Goal: Information Seeking & Learning: Learn about a topic

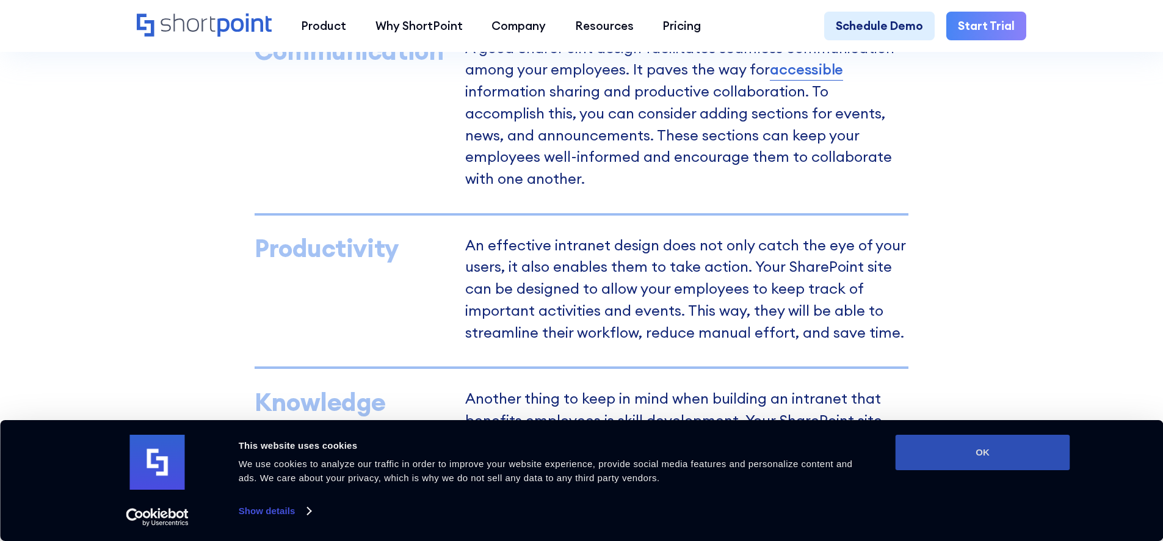
click at [970, 455] on button "OK" at bounding box center [982, 451] width 175 height 35
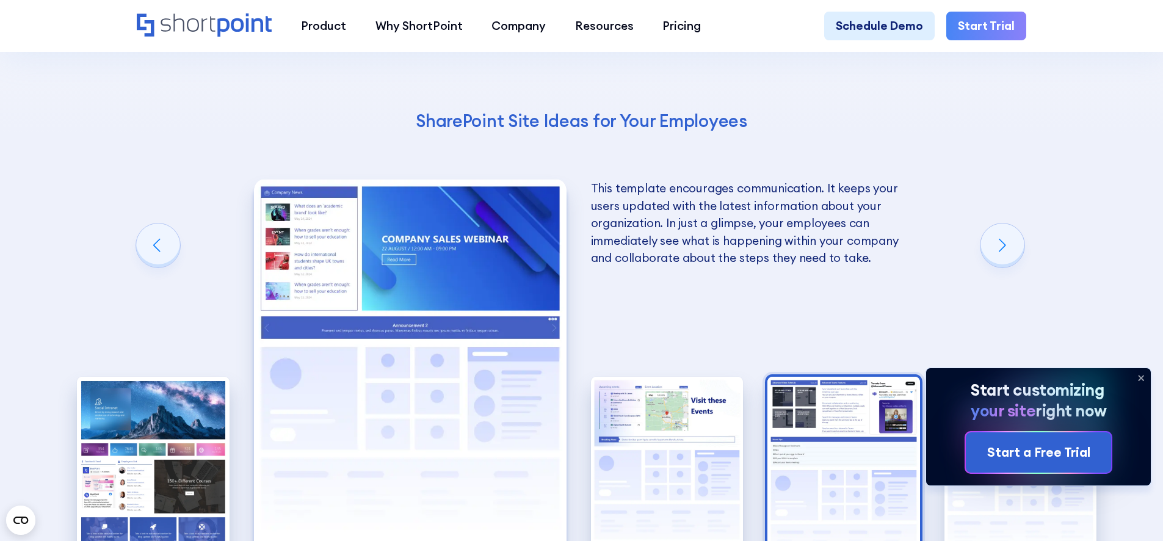
scroll to position [2562, 0]
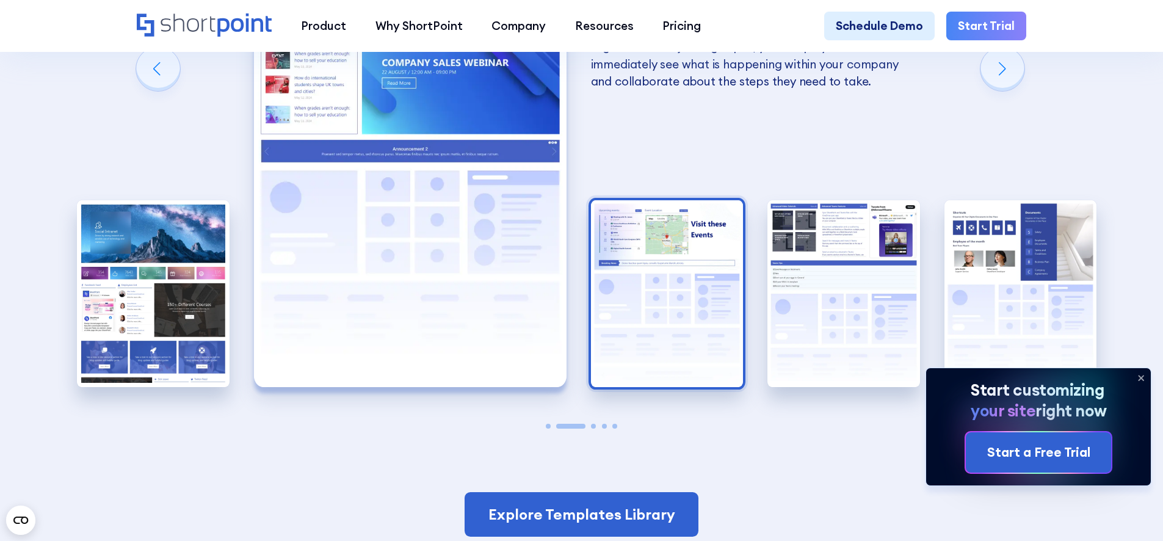
click at [650, 384] on img "3 / 5" at bounding box center [667, 293] width 153 height 187
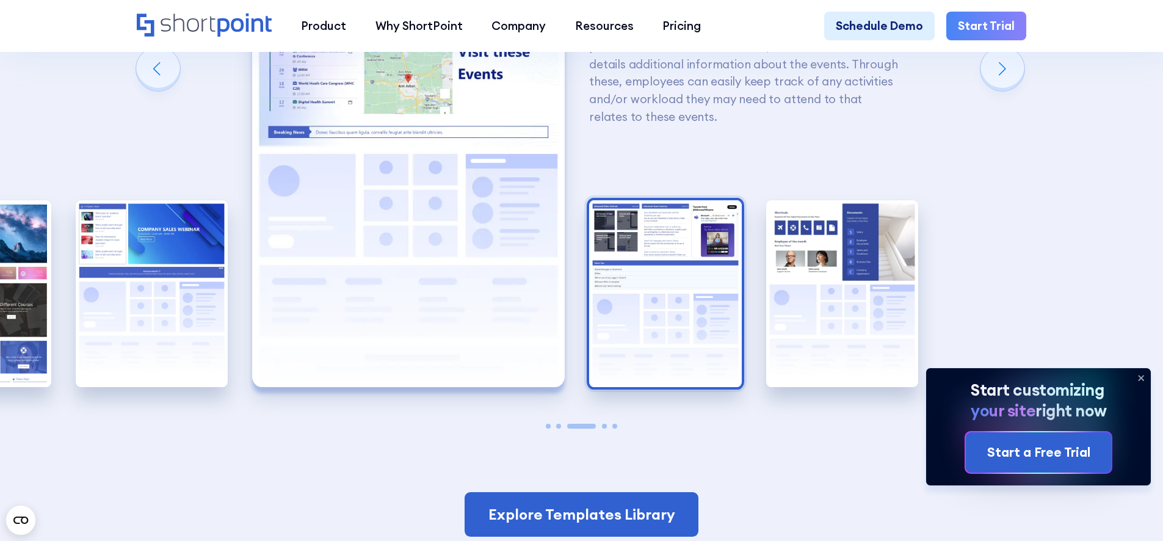
click at [650, 374] on img "4 / 5" at bounding box center [665, 293] width 153 height 187
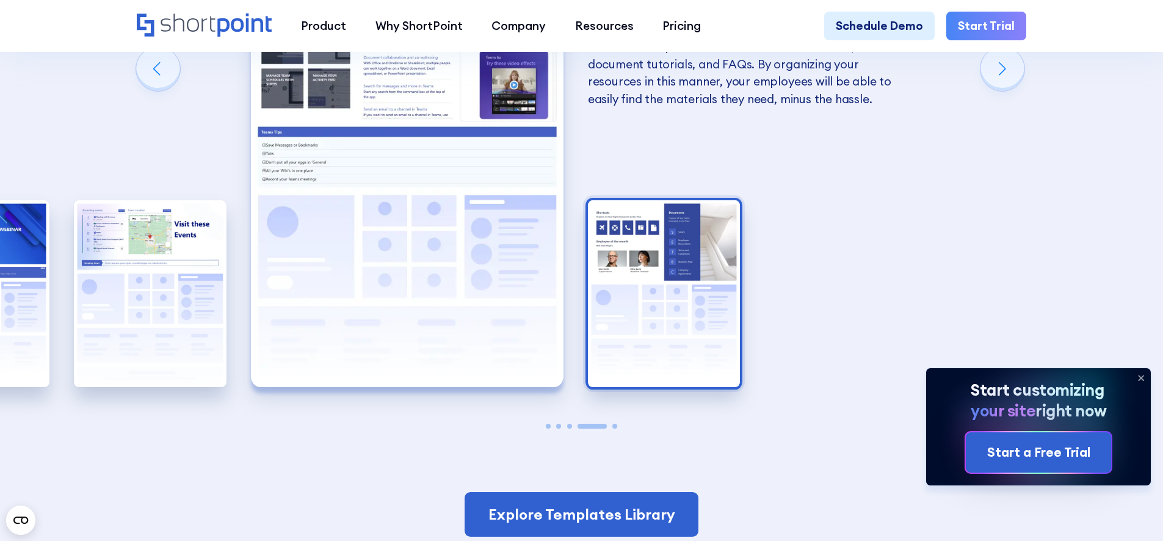
scroll to position [2421, 0]
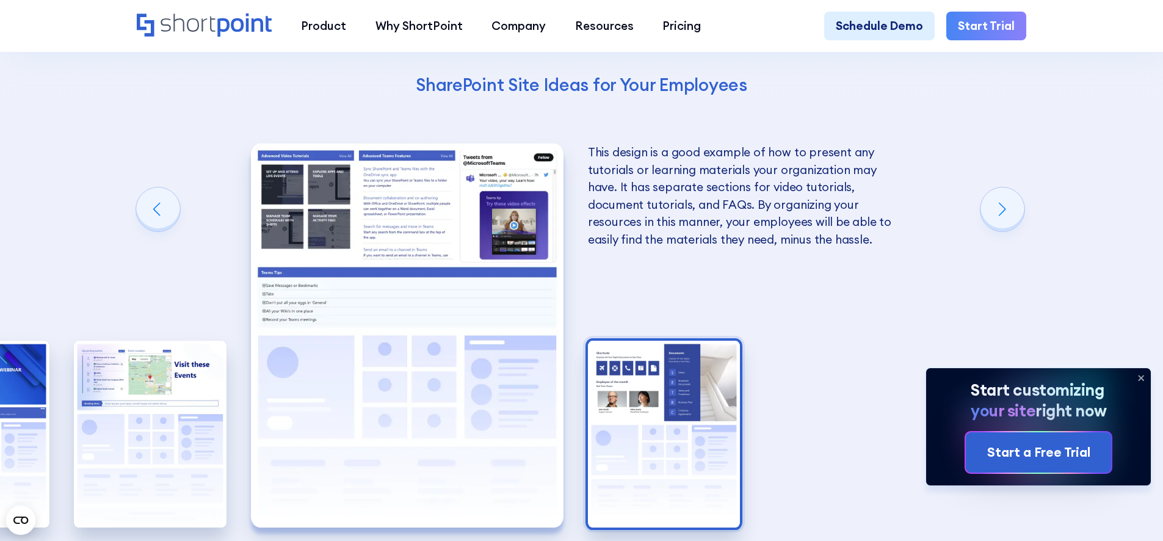
click at [627, 375] on img "5 / 5" at bounding box center [664, 434] width 153 height 187
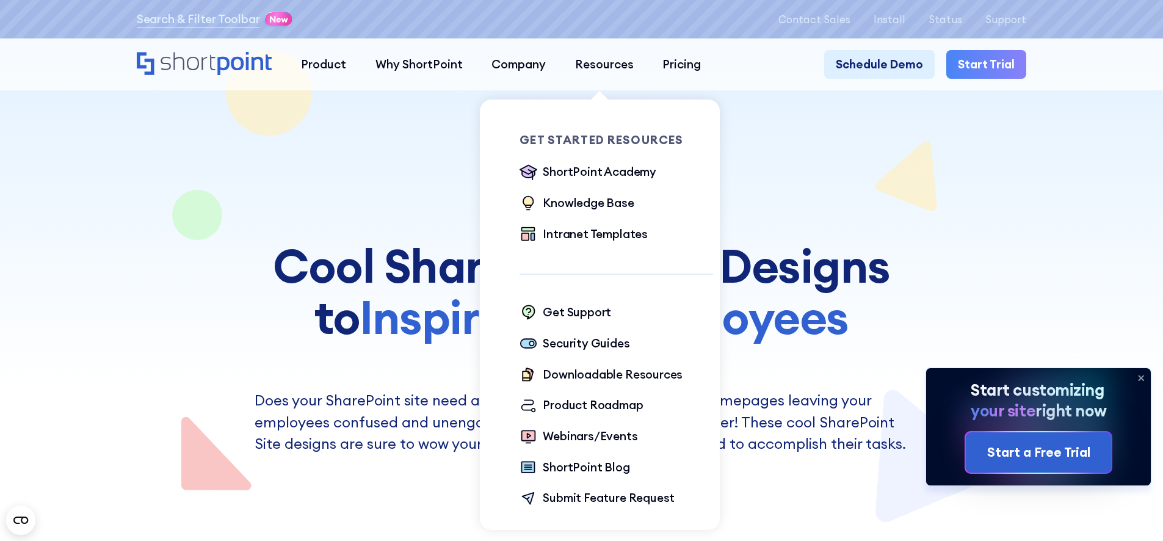
scroll to position [23, 0]
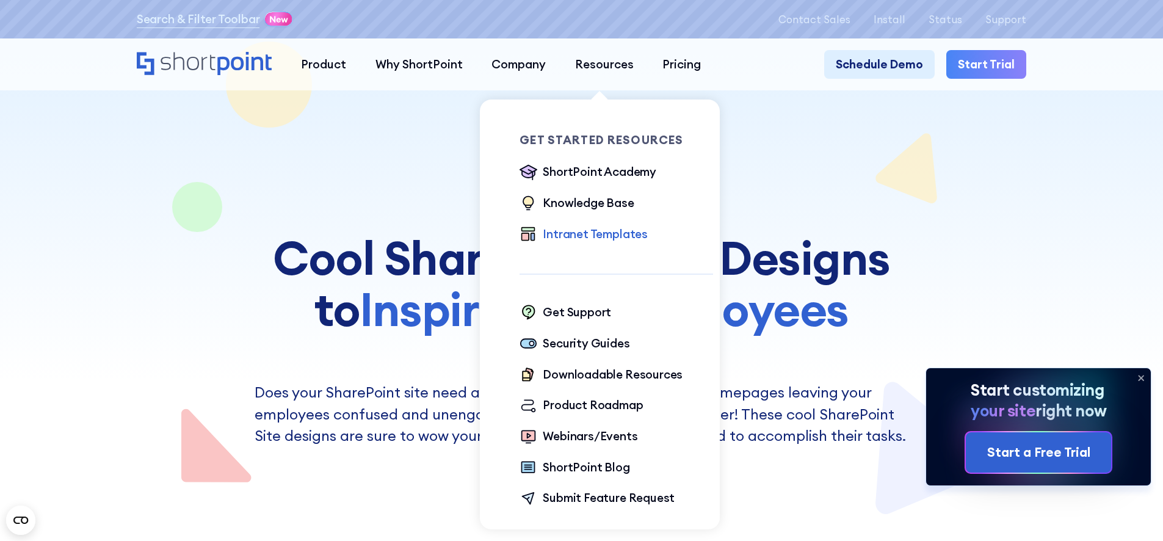
click at [571, 241] on div "Intranet Templates" at bounding box center [595, 234] width 105 height 18
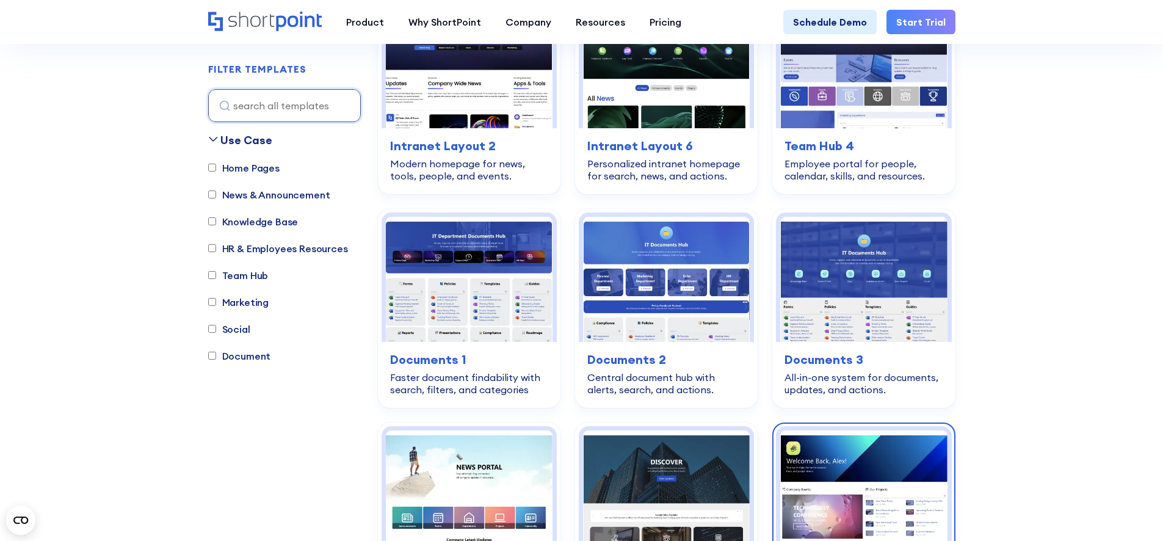
scroll to position [364, 0]
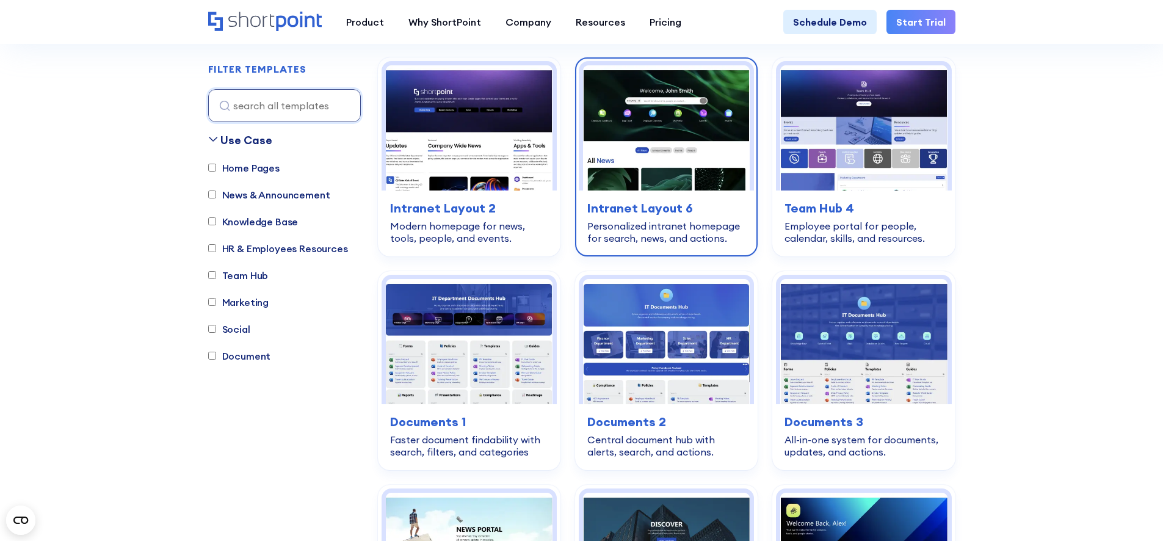
click at [702, 186] on img at bounding box center [666, 127] width 167 height 125
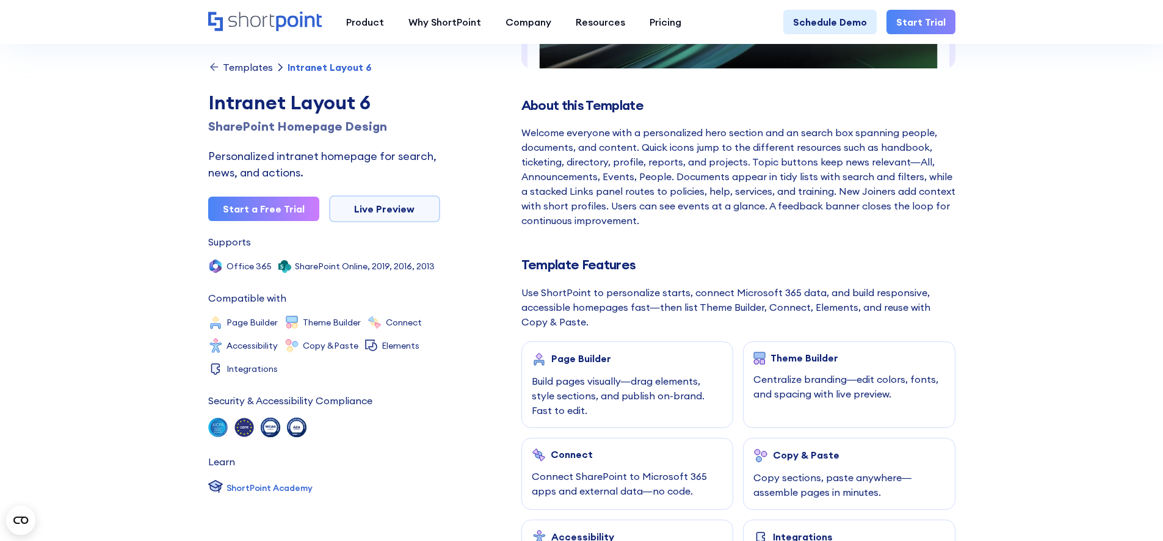
scroll to position [455, 0]
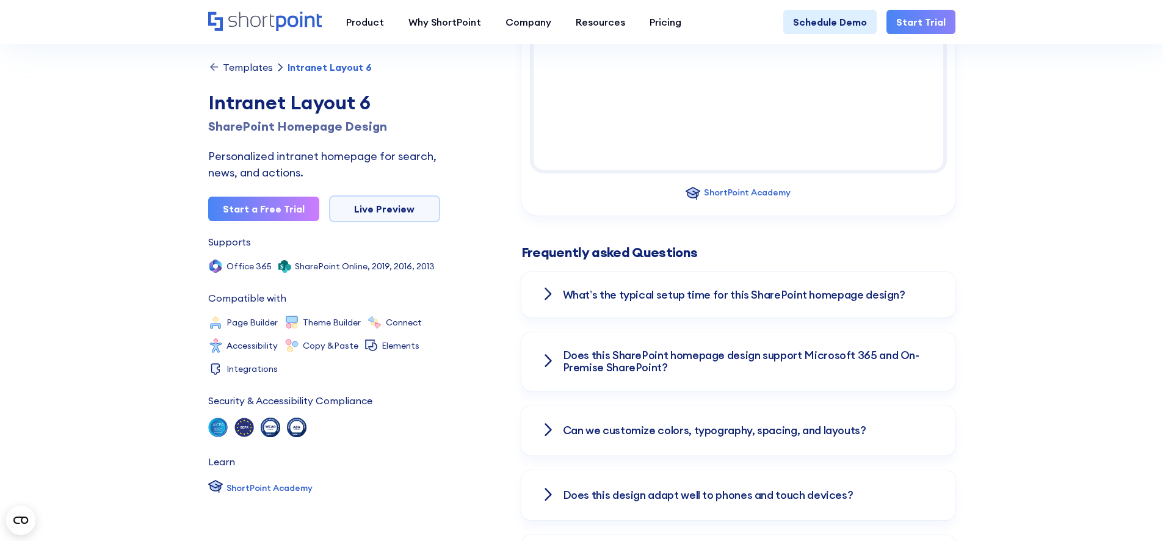
scroll to position [1808, 0]
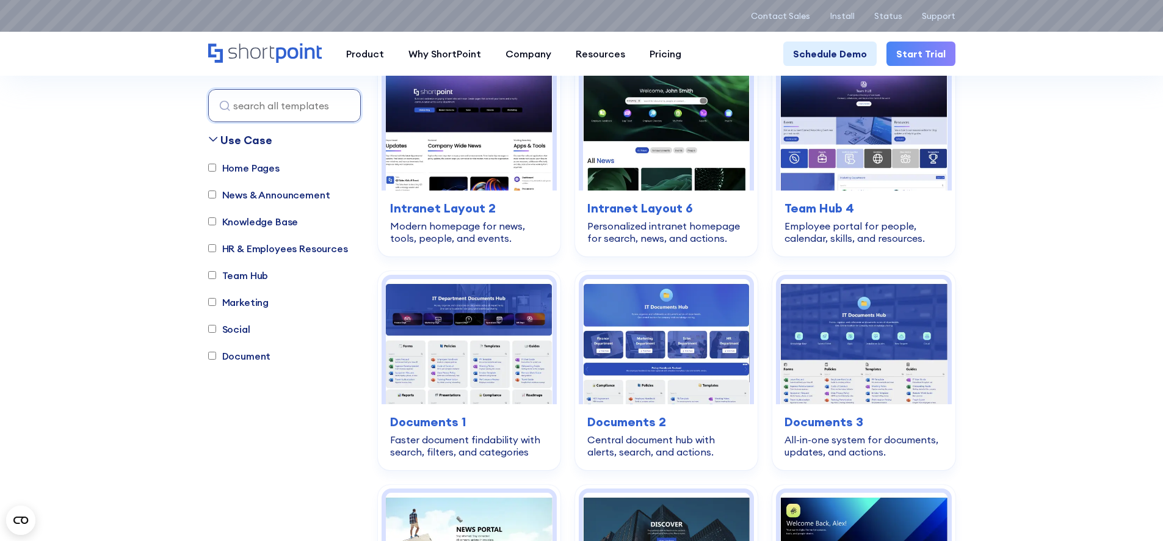
scroll to position [536, 0]
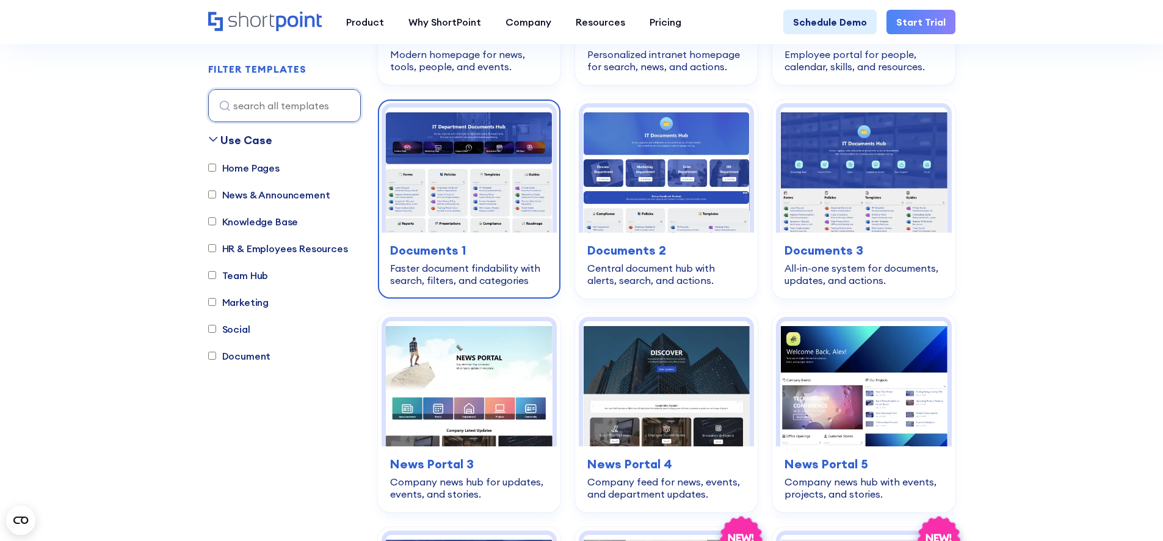
click at [473, 210] on img at bounding box center [469, 169] width 167 height 125
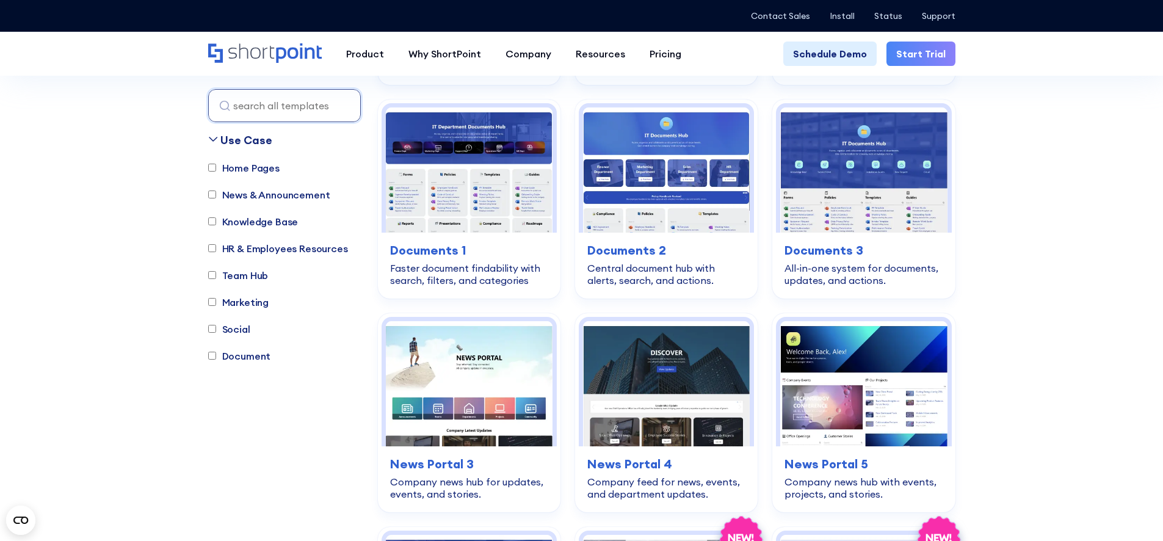
click at [242, 167] on label "Home Pages" at bounding box center [243, 167] width 71 height 15
click at [216, 167] on input "Home Pages" at bounding box center [212, 168] width 8 height 8
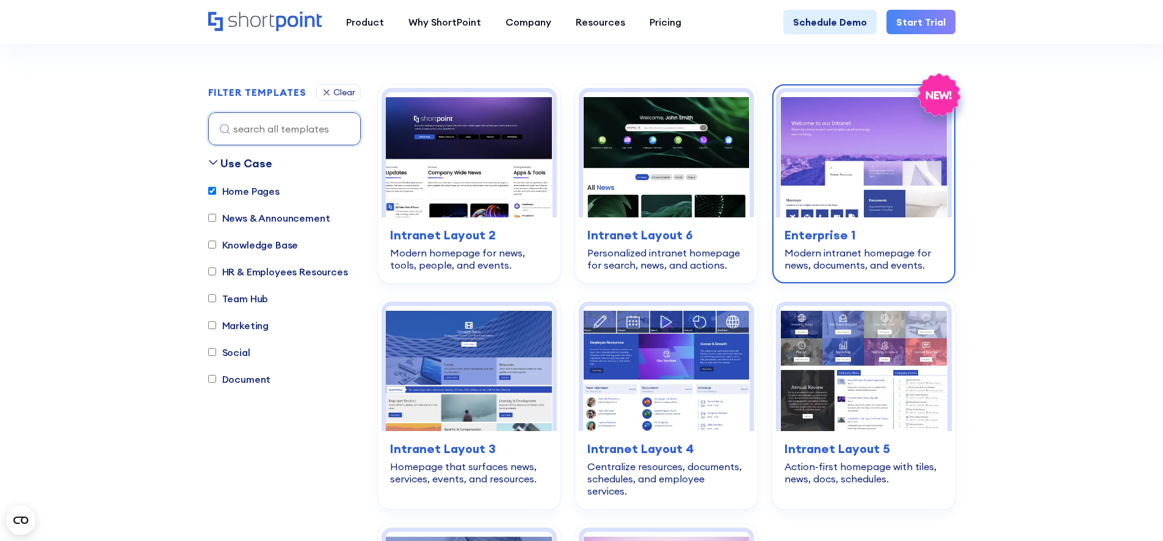
scroll to position [577, 0]
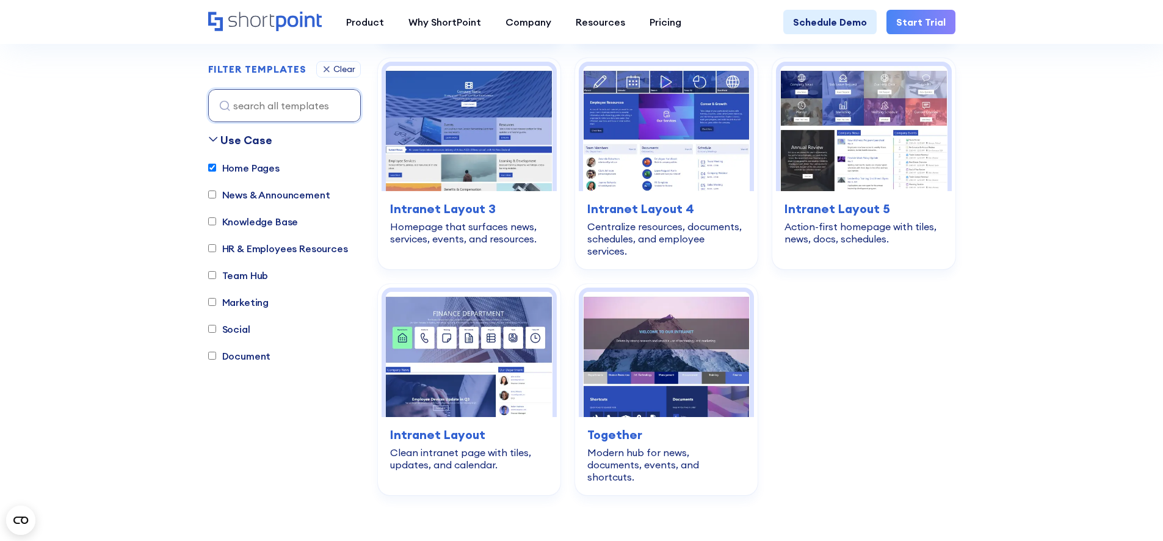
click at [223, 171] on label "Home Pages" at bounding box center [243, 167] width 71 height 15
click at [216, 171] on input "Home Pages" at bounding box center [212, 168] width 8 height 8
checkbox input "false"
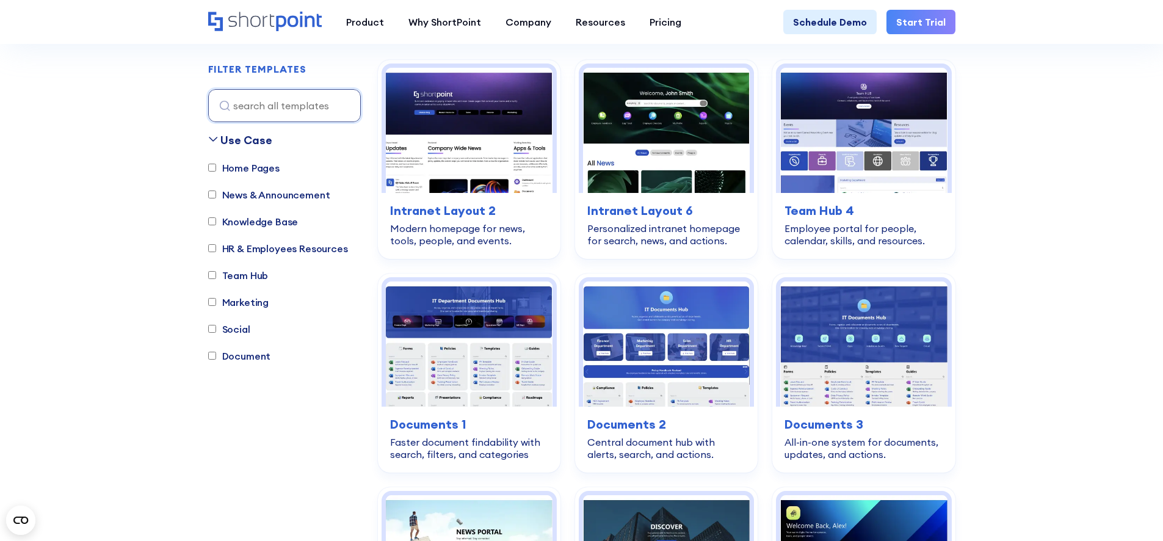
scroll to position [361, 0]
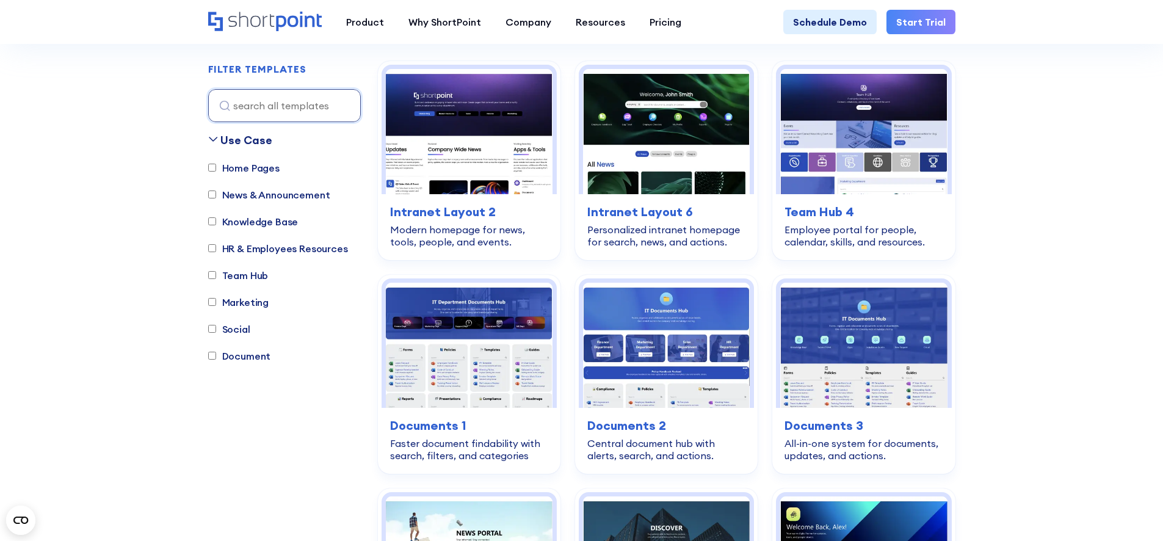
click at [262, 248] on label "HR & Employees Resources" at bounding box center [278, 248] width 140 height 15
click at [216, 248] on input "HR & Employees Resources" at bounding box center [212, 249] width 8 height 8
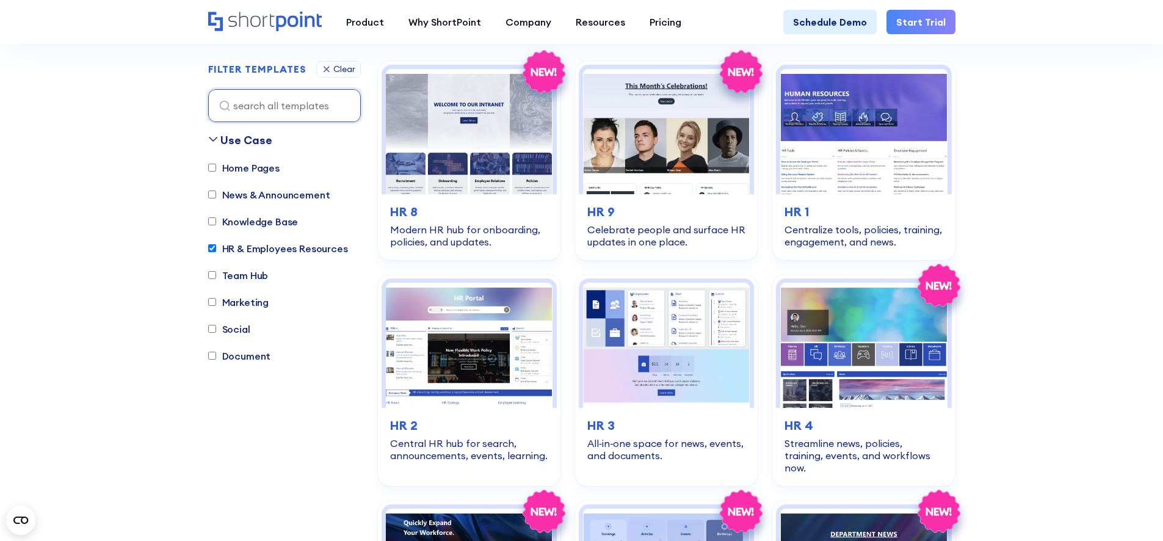
click at [262, 248] on label "HR & Employees Resources" at bounding box center [278, 248] width 140 height 15
click at [216, 248] on input "HR & Employees Resources" at bounding box center [212, 249] width 8 height 8
checkbox input "false"
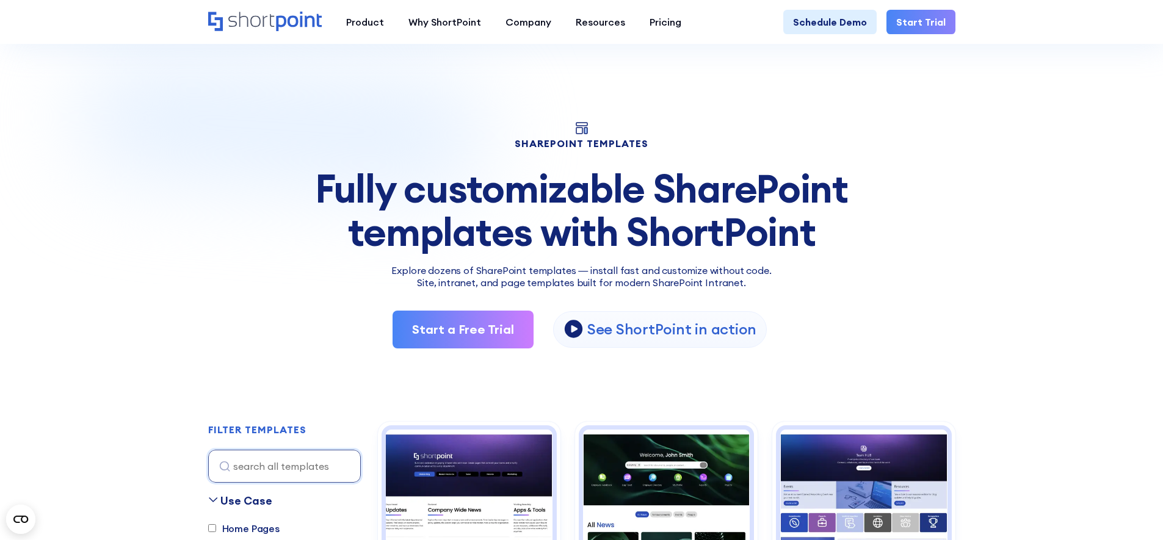
scroll to position [275, 0]
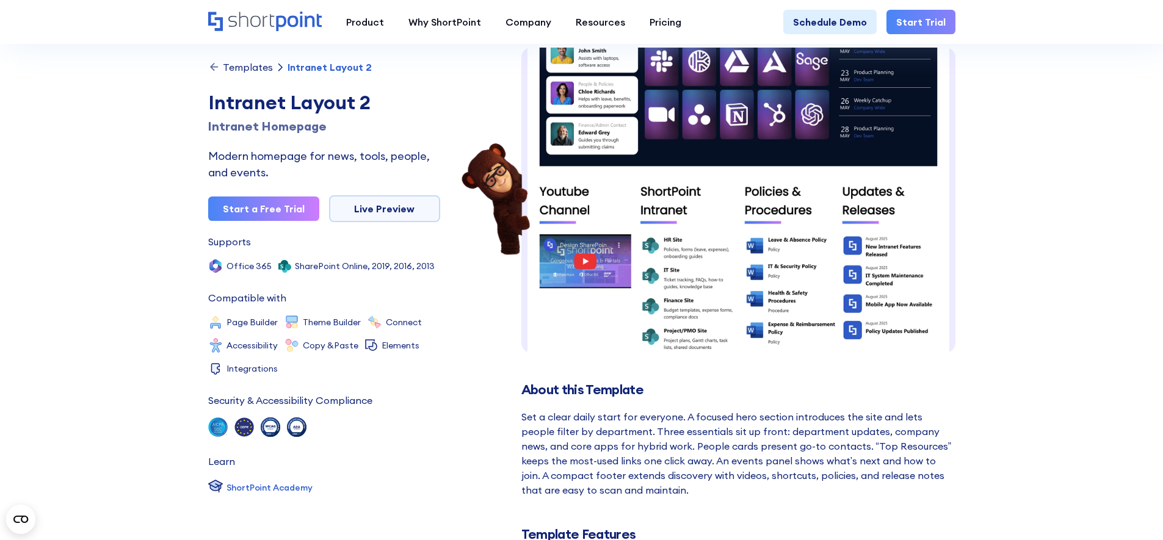
scroll to position [86, 0]
